Goal: Navigation & Orientation: Find specific page/section

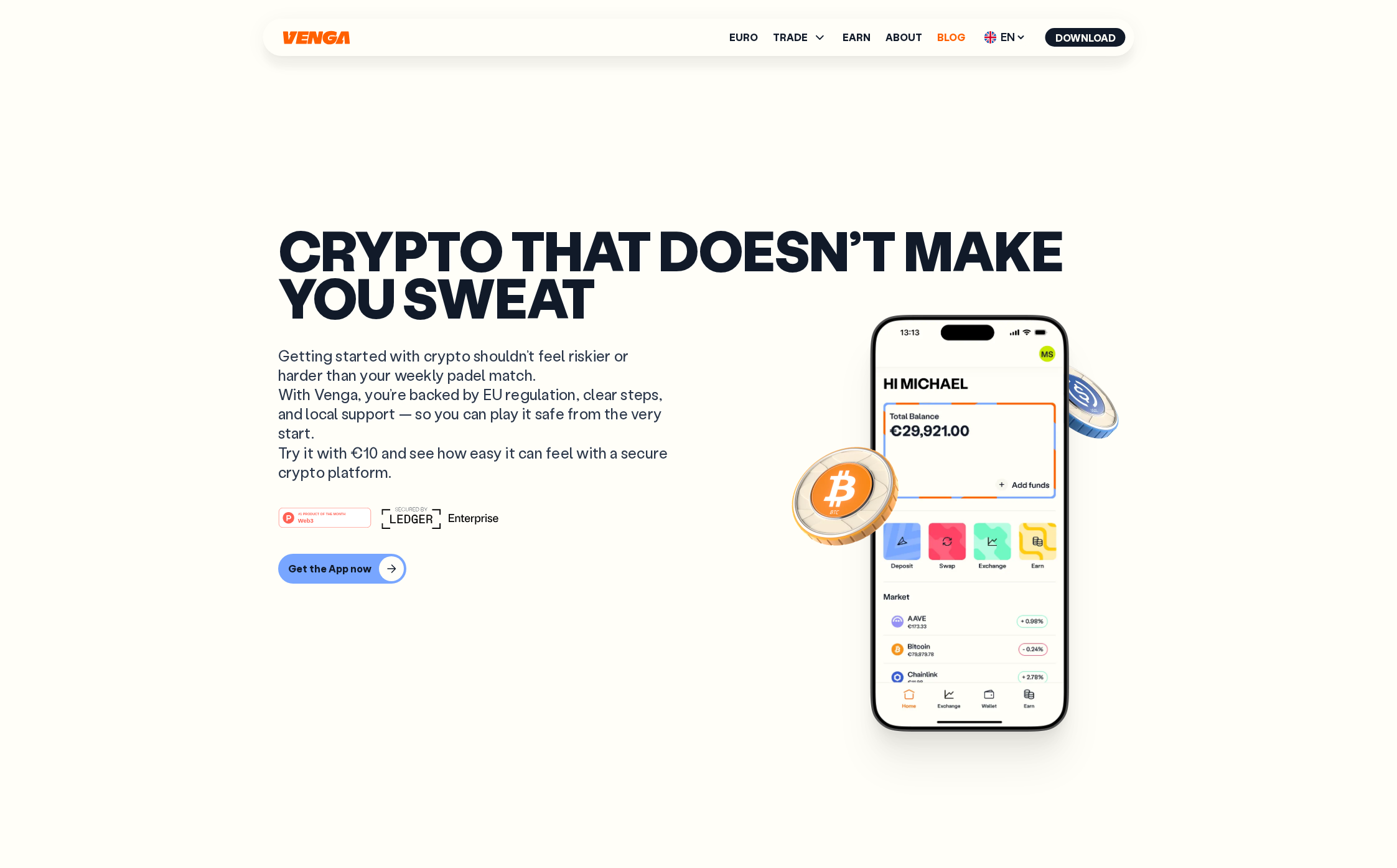
click at [947, 37] on link "Blog" at bounding box center [951, 37] width 28 height 10
